Goal: Information Seeking & Learning: Learn about a topic

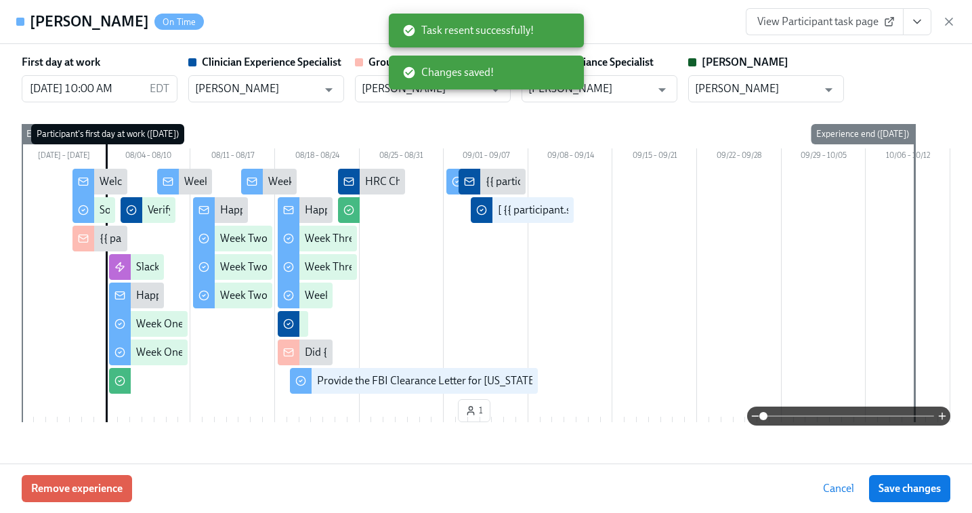
scroll to position [3275, 0]
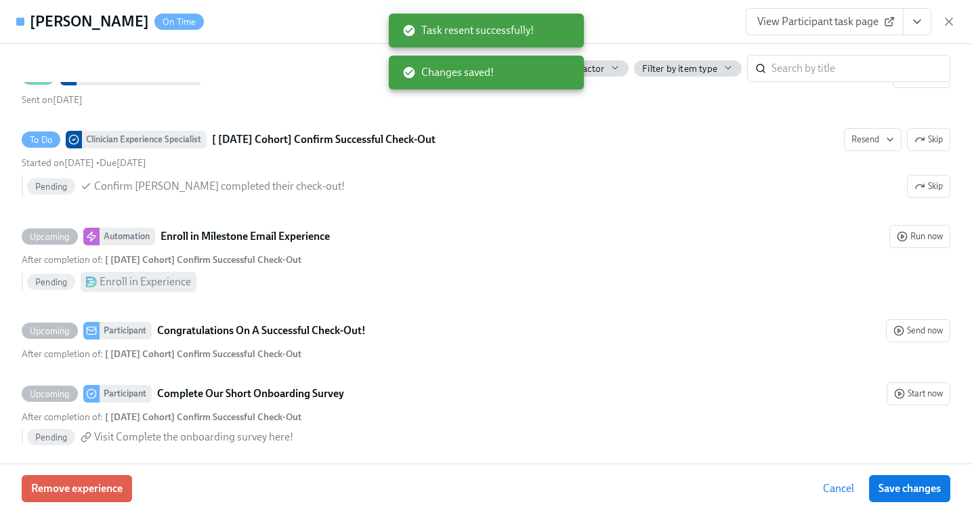
click at [951, 13] on div "View Participant task page" at bounding box center [851, 21] width 210 height 27
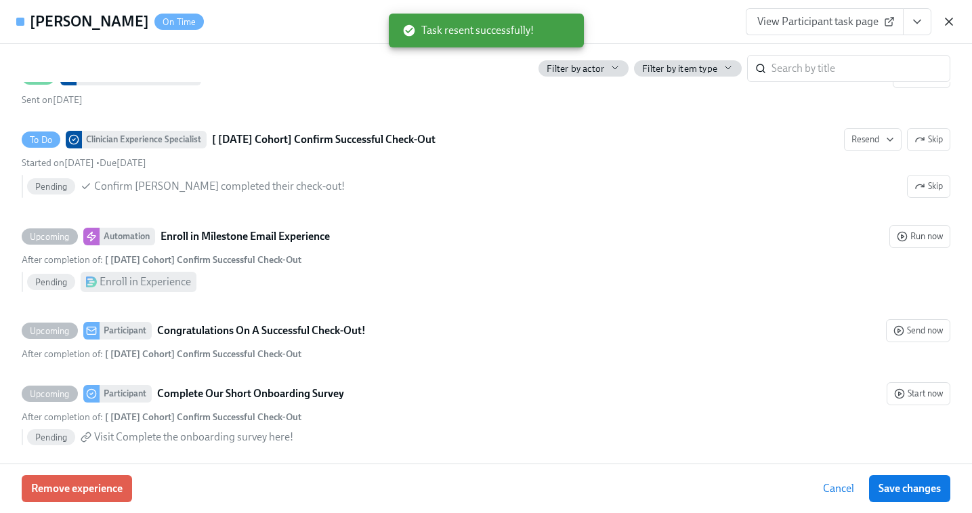
click at [946, 19] on icon "button" at bounding box center [949, 21] width 7 height 7
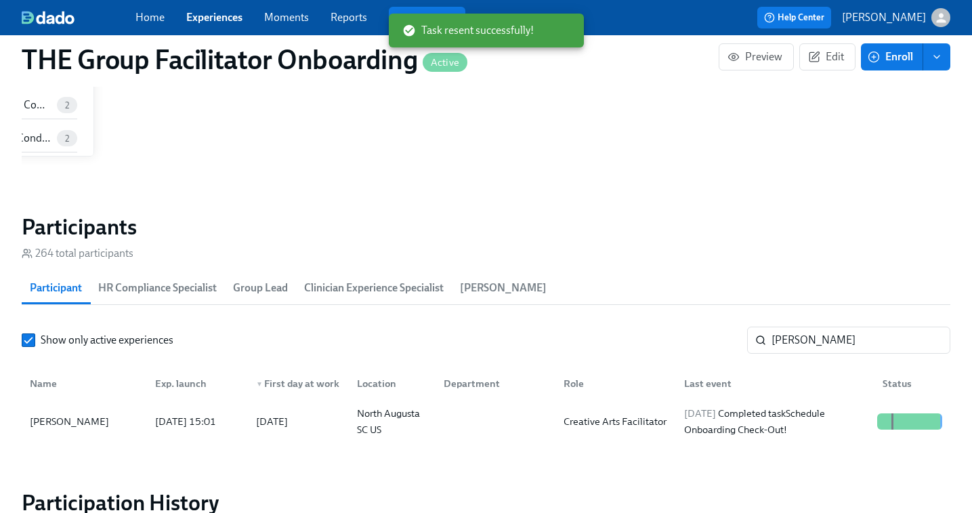
click at [211, 14] on link "Experiences" at bounding box center [214, 17] width 56 height 13
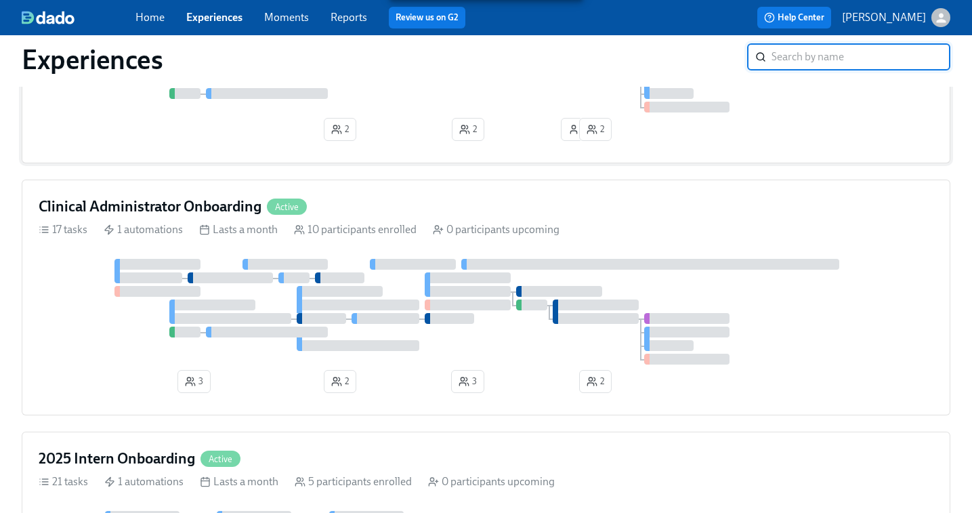
scroll to position [295, 0]
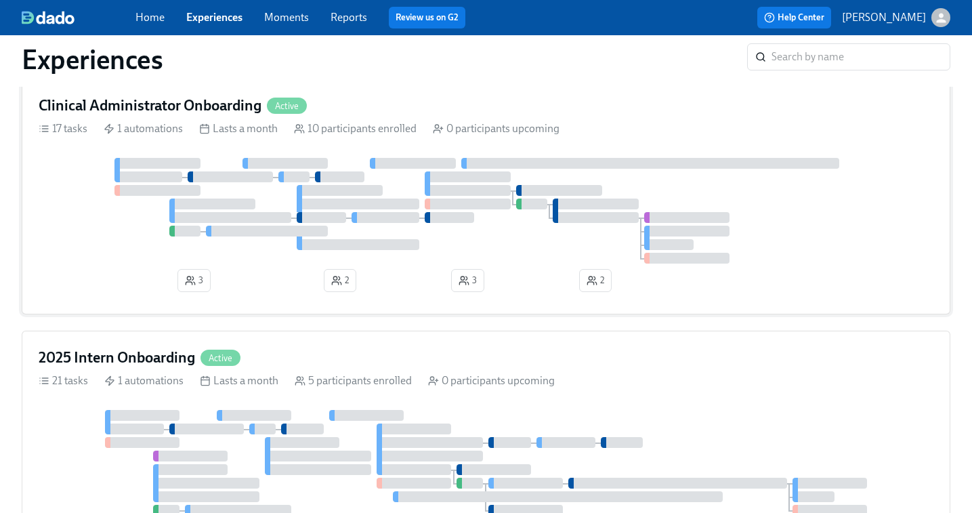
click at [364, 206] on div at bounding box center [358, 204] width 123 height 11
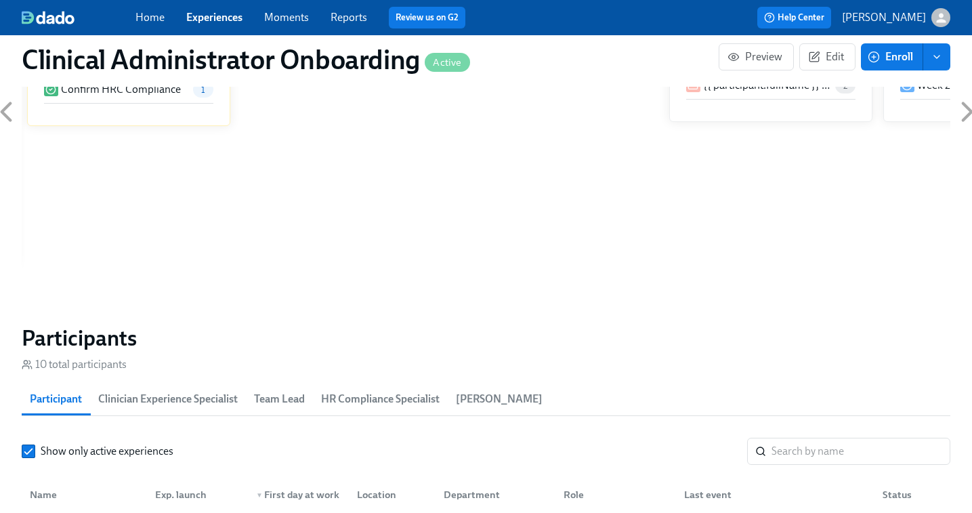
scroll to position [1007, 0]
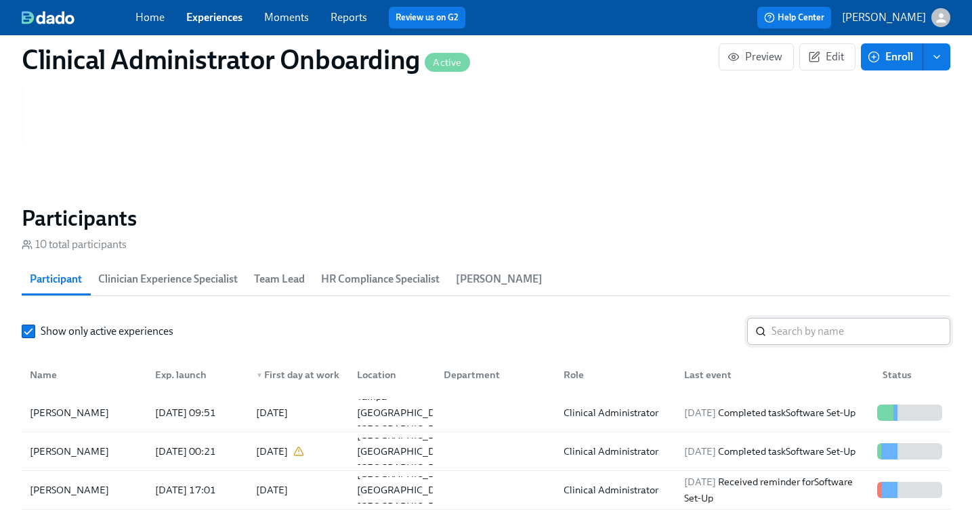
click at [816, 331] on input "search" at bounding box center [861, 331] width 179 height 27
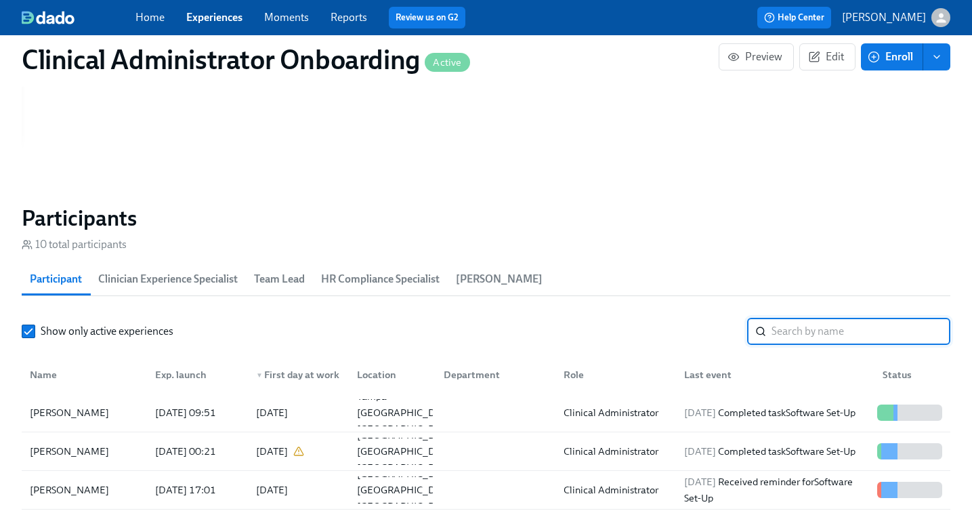
paste input "[PERSON_NAME]"
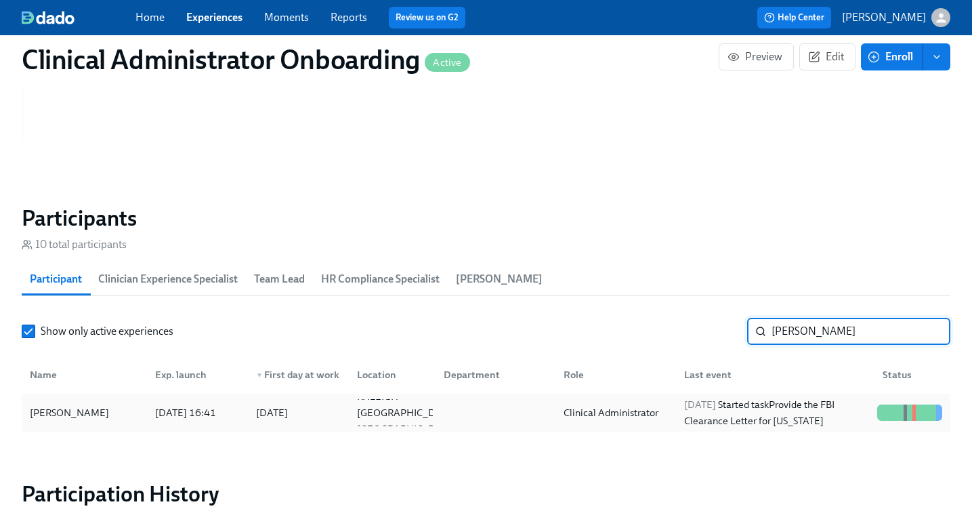
type input "[PERSON_NAME]"
click at [672, 413] on div "Clinical Administrator" at bounding box center [613, 412] width 120 height 27
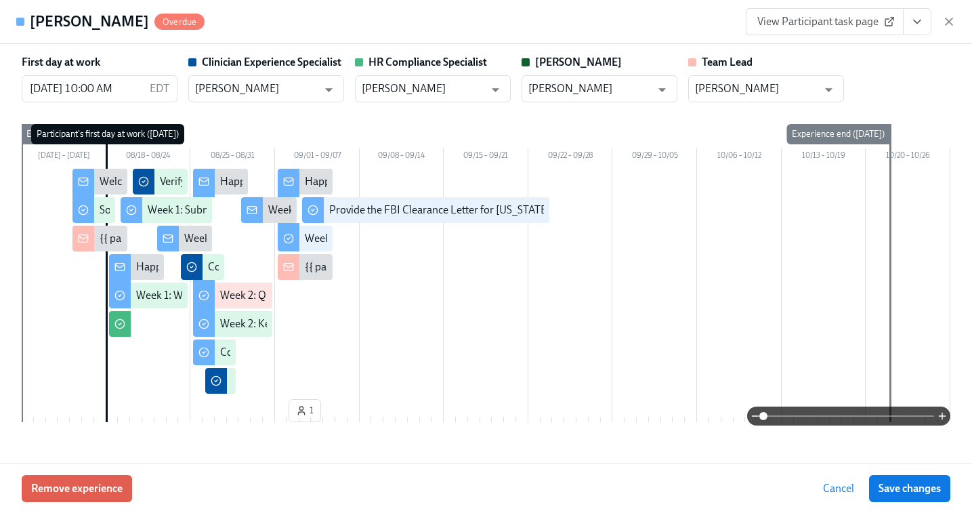
click at [852, 16] on span "View Participant task page" at bounding box center [824, 22] width 135 height 14
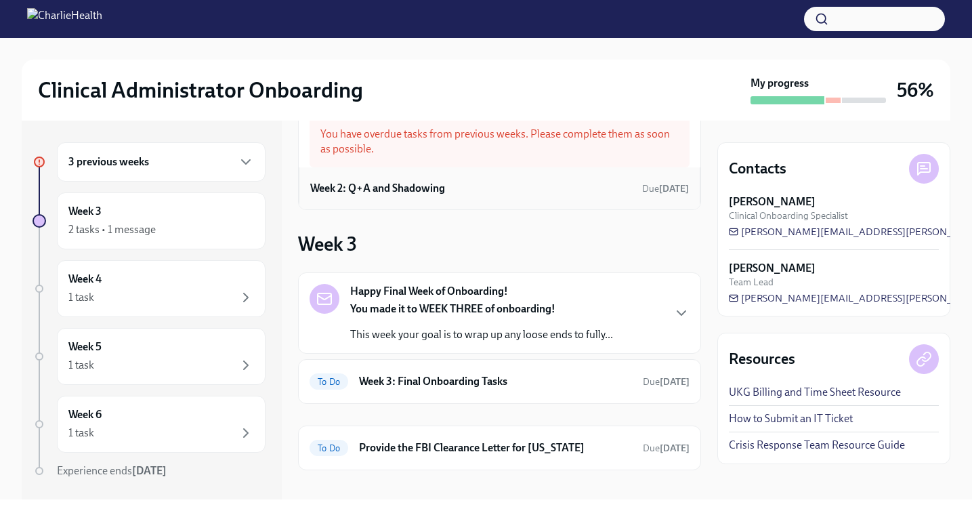
scroll to position [46, 0]
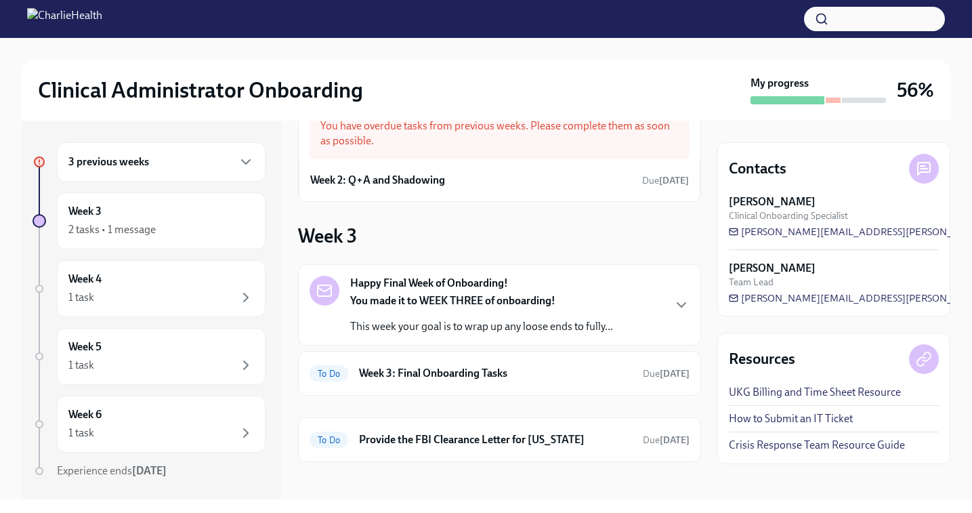
click at [133, 178] on div "3 previous weeks" at bounding box center [161, 161] width 209 height 39
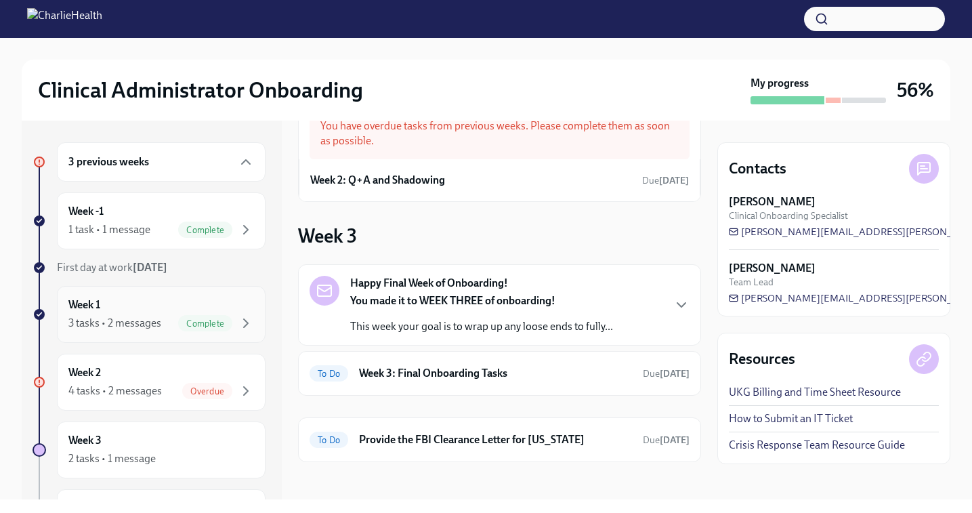
click at [128, 327] on div "3 tasks • 2 messages" at bounding box center [114, 323] width 93 height 15
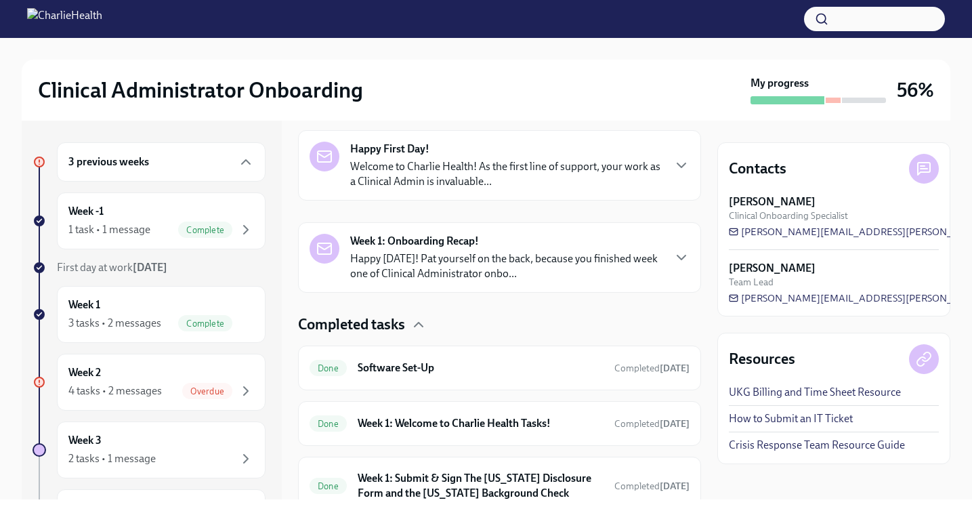
scroll to position [273, 0]
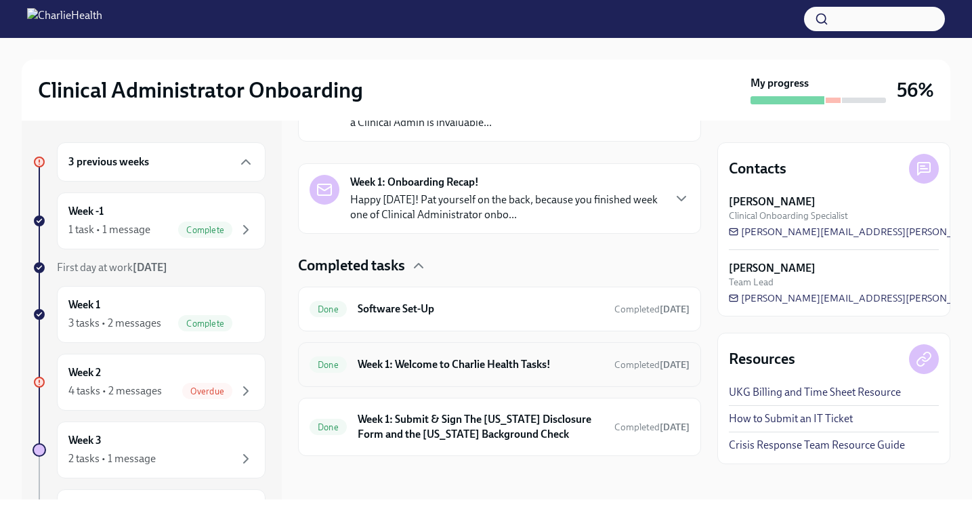
click at [430, 371] on h6 "Week 1: Welcome to Charlie Health Tasks!" at bounding box center [481, 364] width 246 height 15
